Goal: Communication & Community: Answer question/provide support

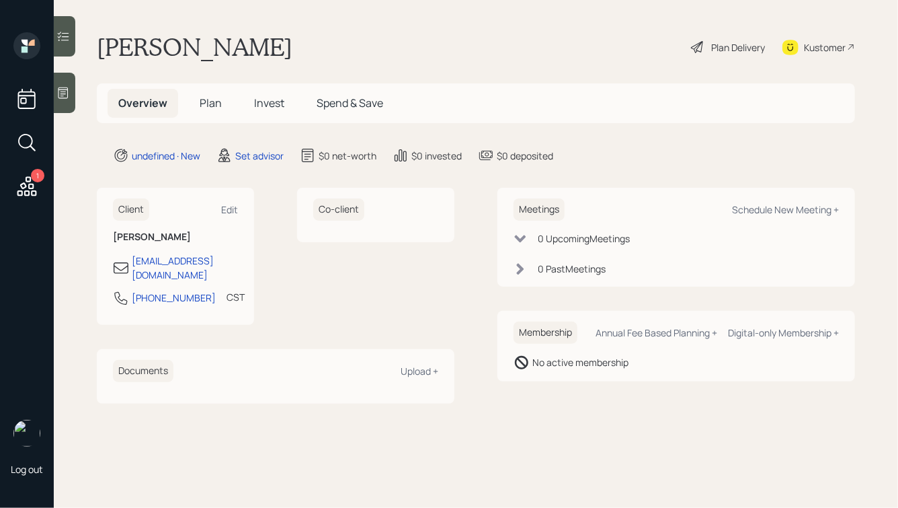
click at [60, 89] on icon at bounding box center [63, 92] width 10 height 11
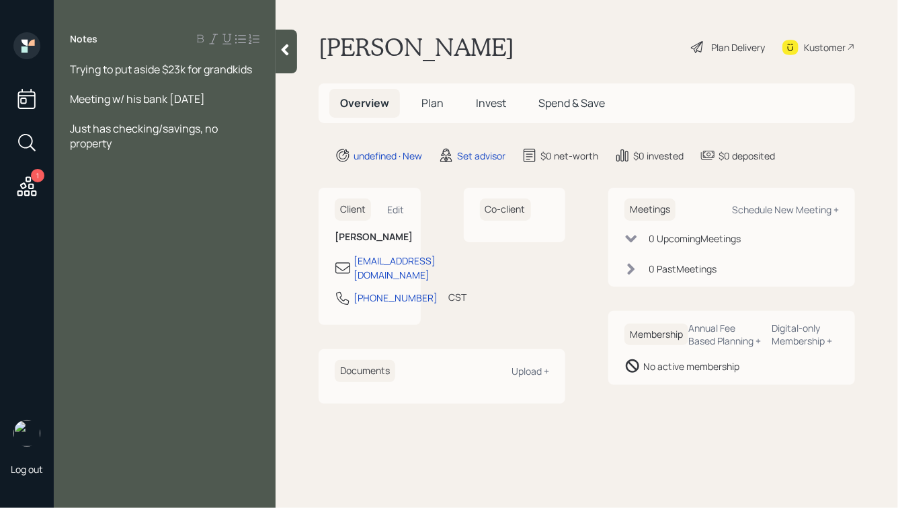
click at [278, 61] on div at bounding box center [287, 52] width 22 height 44
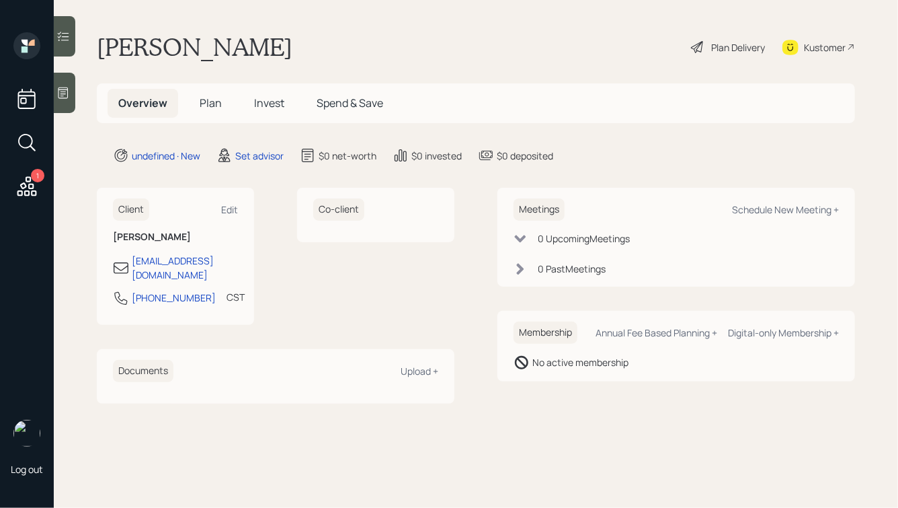
click at [55, 87] on div at bounding box center [65, 93] width 22 height 40
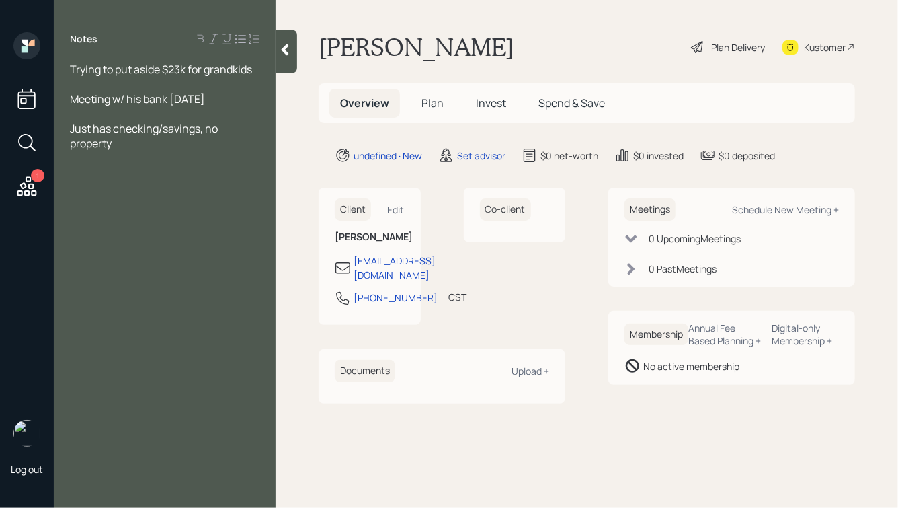
click at [116, 125] on span "Just has checking/savings, no property" at bounding box center [145, 136] width 150 height 30
click at [233, 96] on div "Meeting w/ his bank [DATE]" at bounding box center [165, 98] width 190 height 15
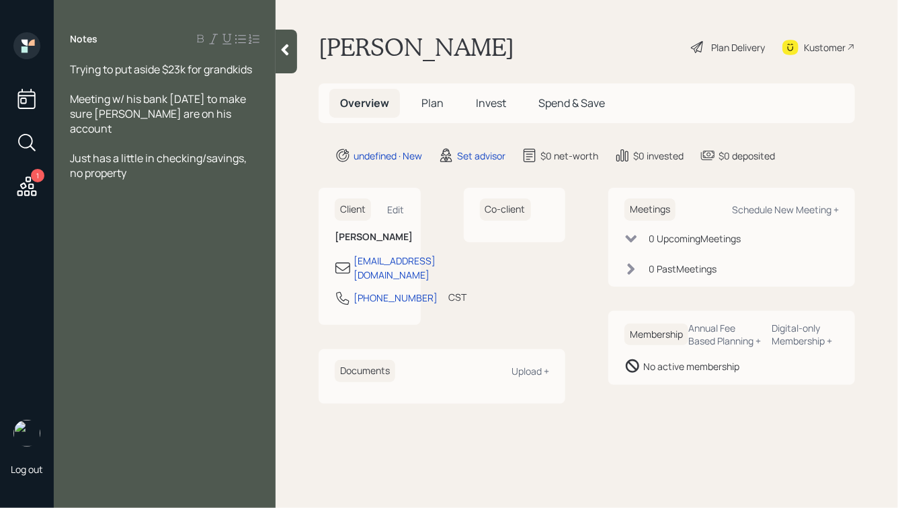
click at [289, 40] on div at bounding box center [287, 52] width 22 height 44
